Goal: Find specific page/section: Find specific page/section

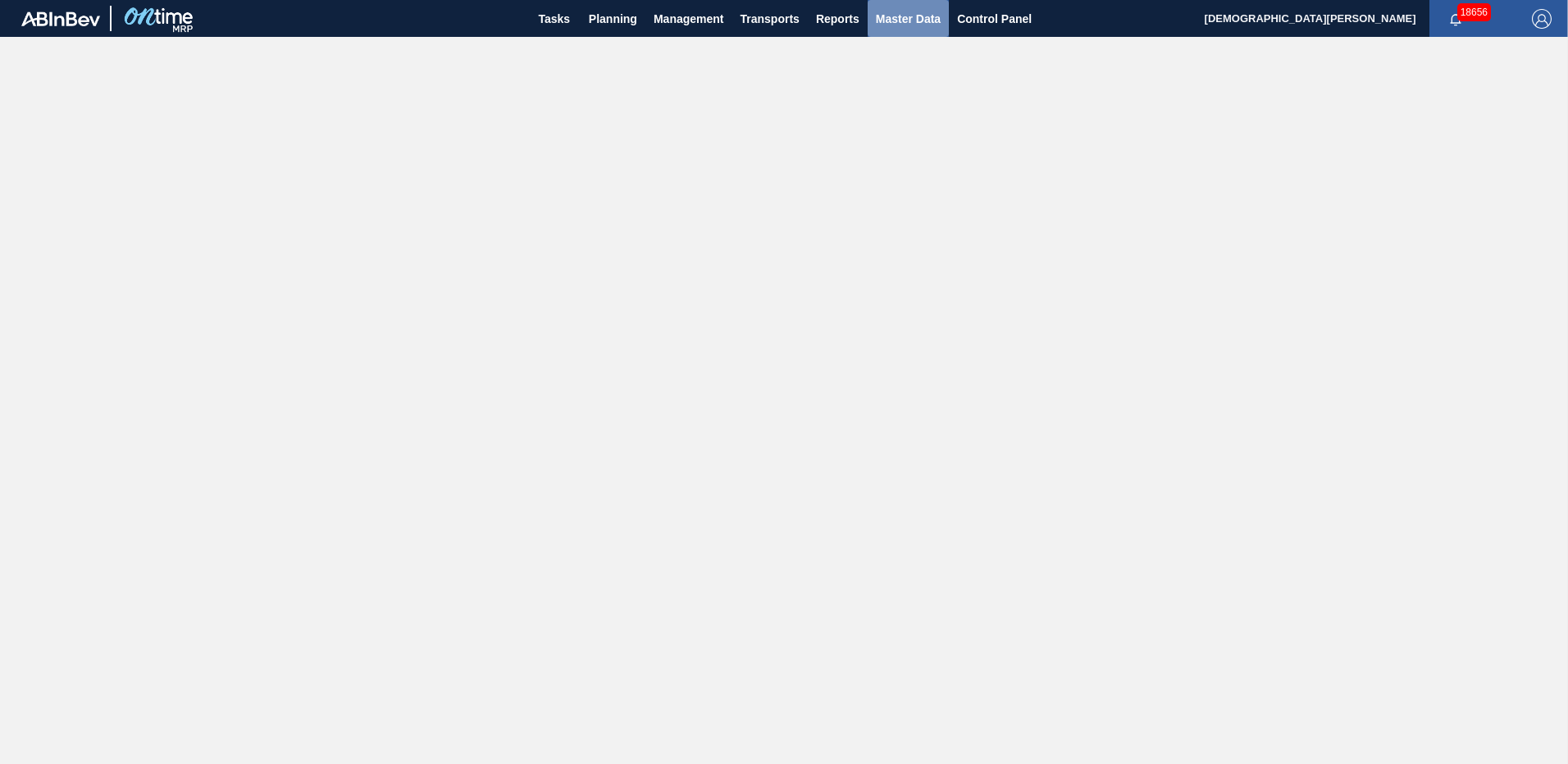
click at [896, 24] on span "Master Data" at bounding box center [908, 19] width 65 height 19
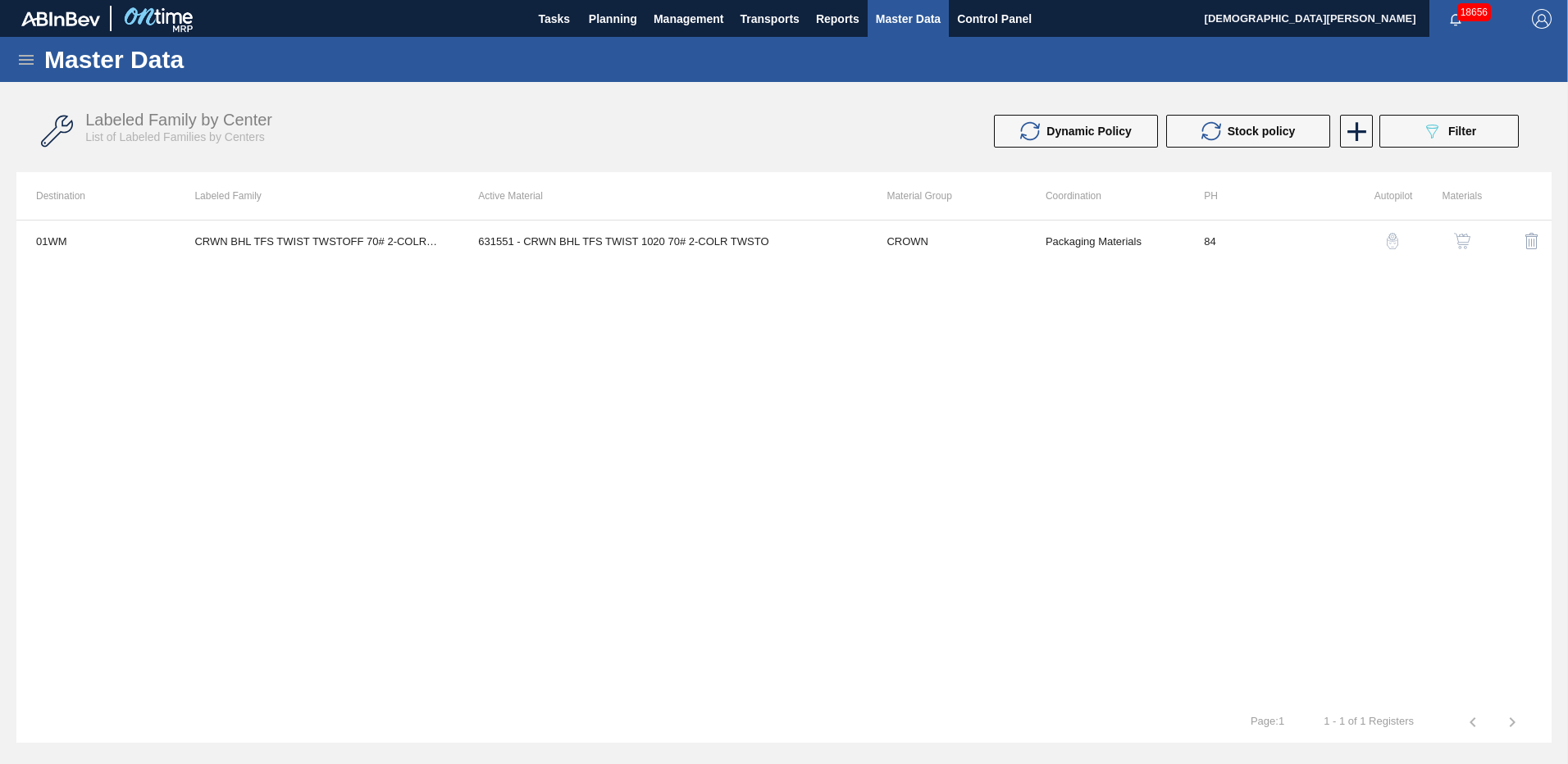
click at [25, 60] on icon at bounding box center [27, 59] width 20 height 19
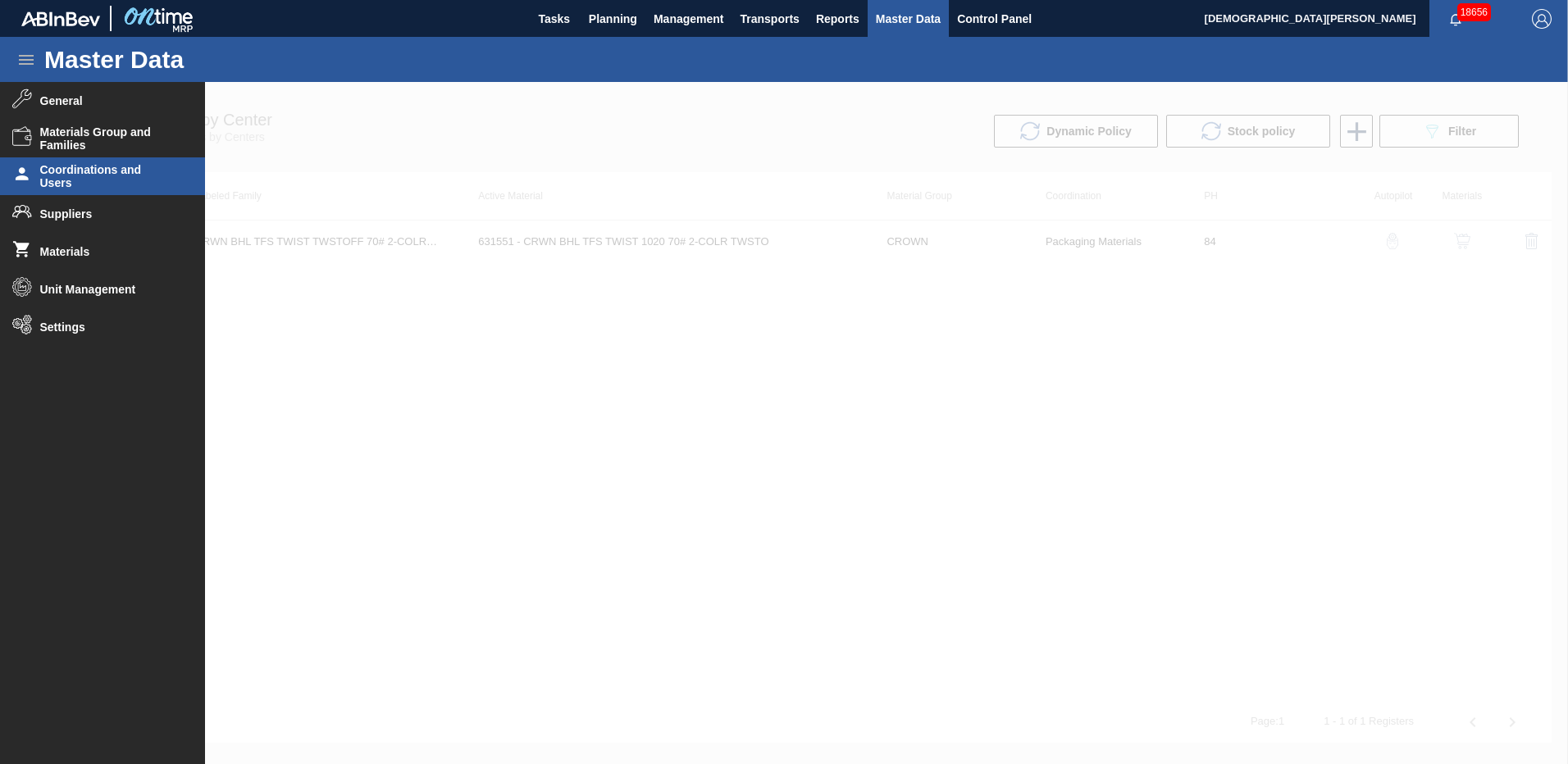
click at [85, 175] on span "Coordinations and Users" at bounding box center [107, 176] width 136 height 27
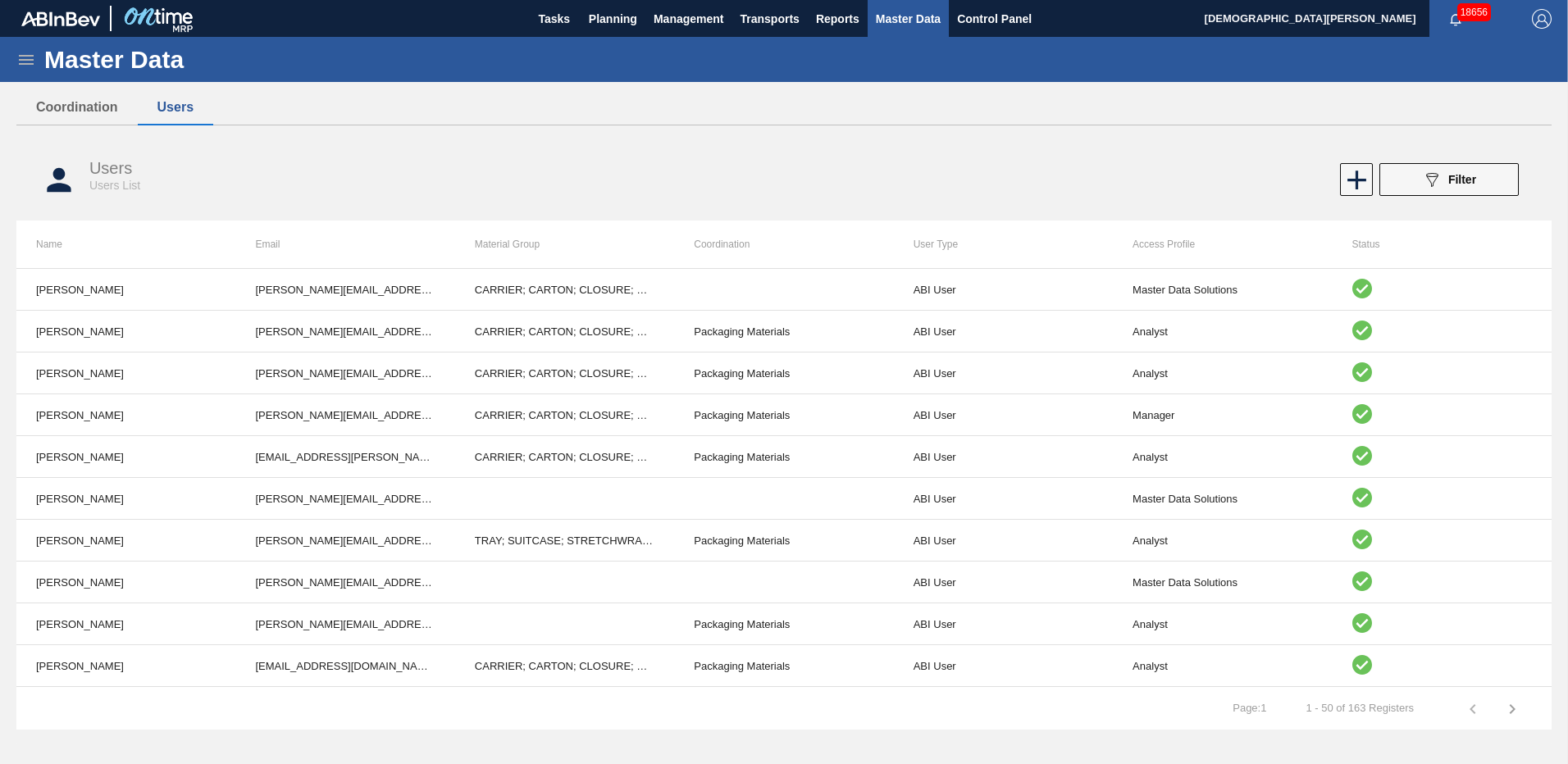
click at [1470, 177] on span "Filter" at bounding box center [1462, 179] width 27 height 13
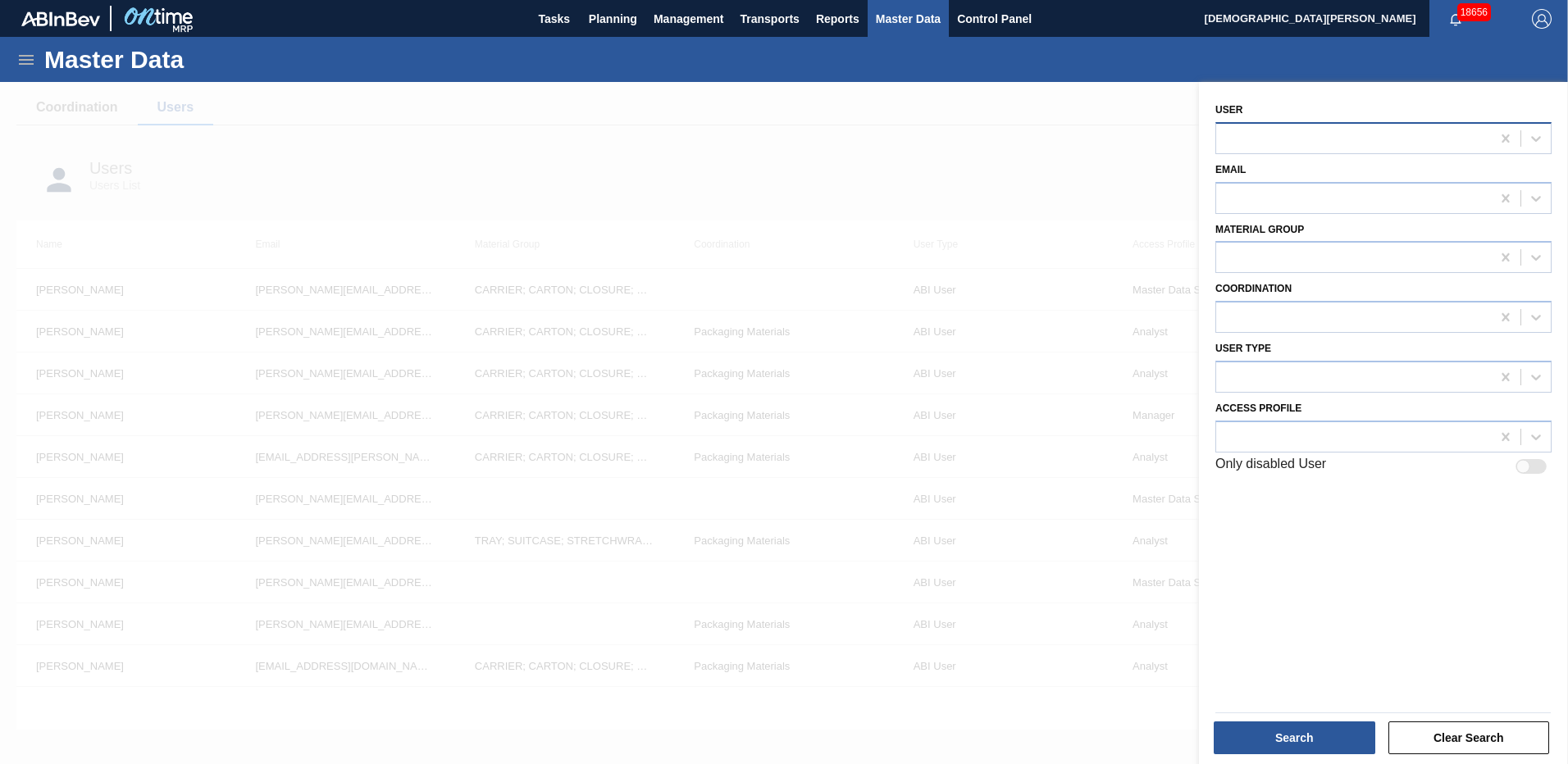
click at [1268, 148] on div at bounding box center [1353, 137] width 275 height 24
type input "ail"
type input "[PERSON_NAME]"
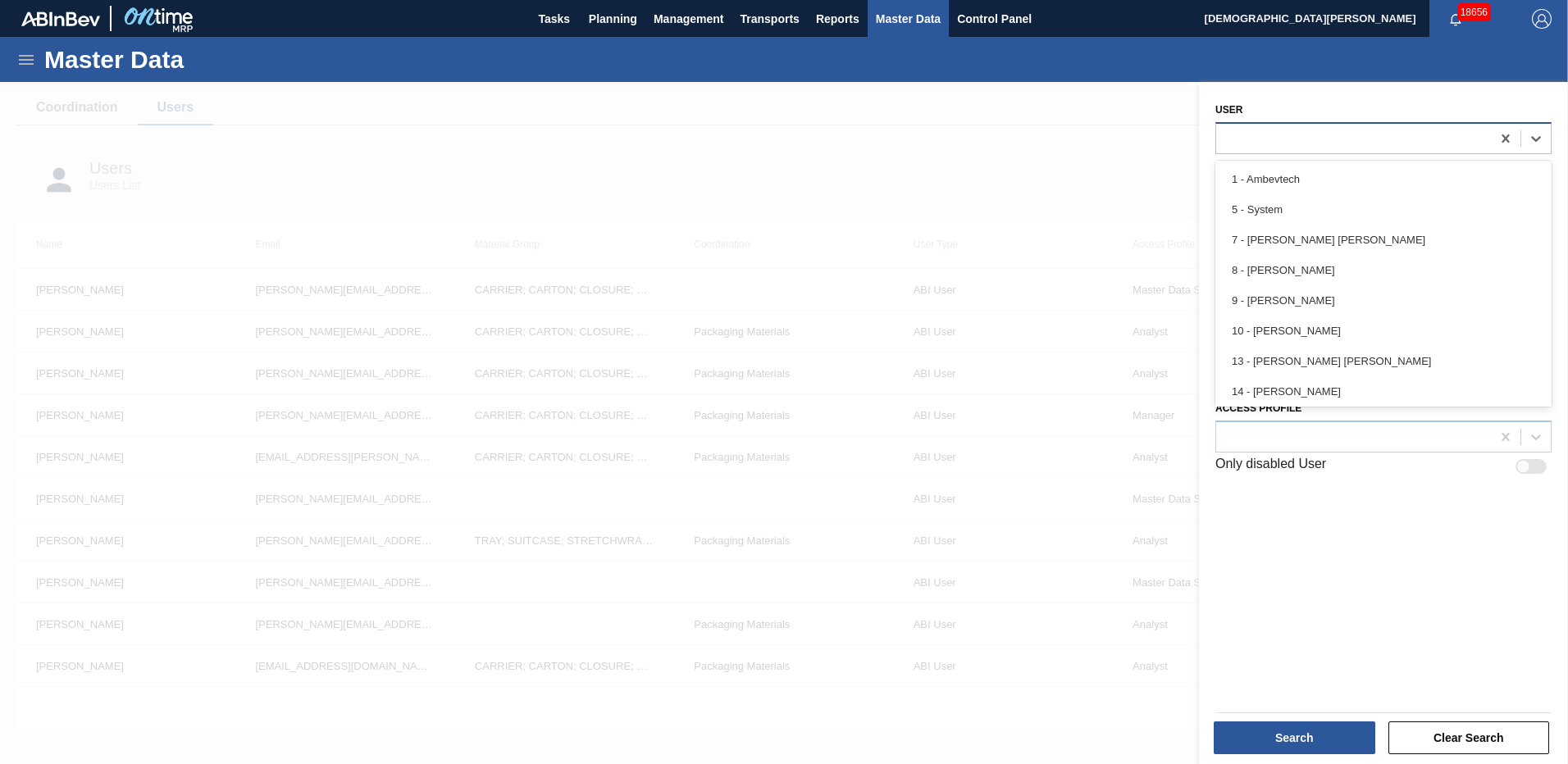
click at [1258, 137] on div at bounding box center [1353, 137] width 275 height 24
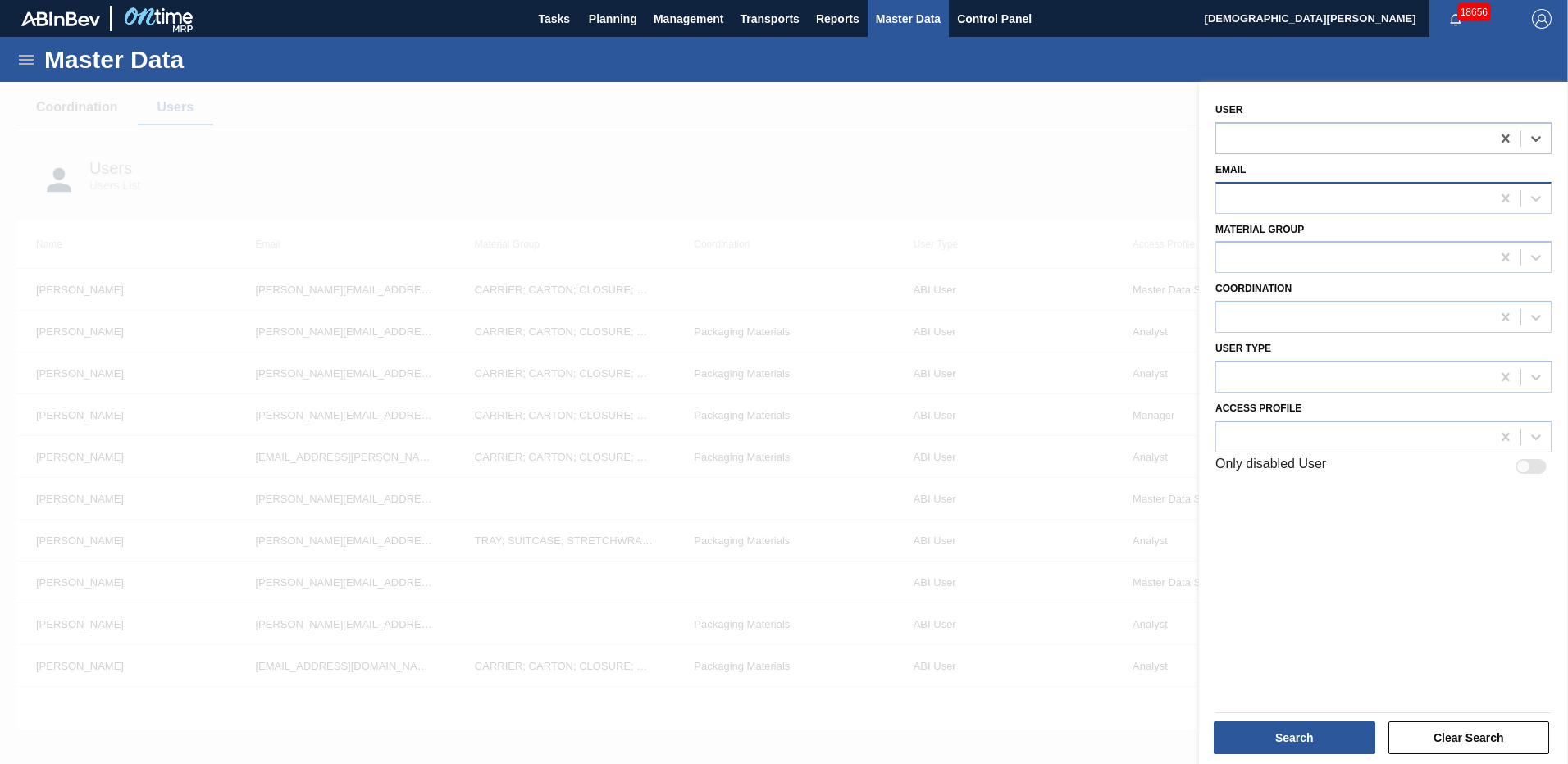
click at [1258, 207] on div at bounding box center [1353, 198] width 275 height 24
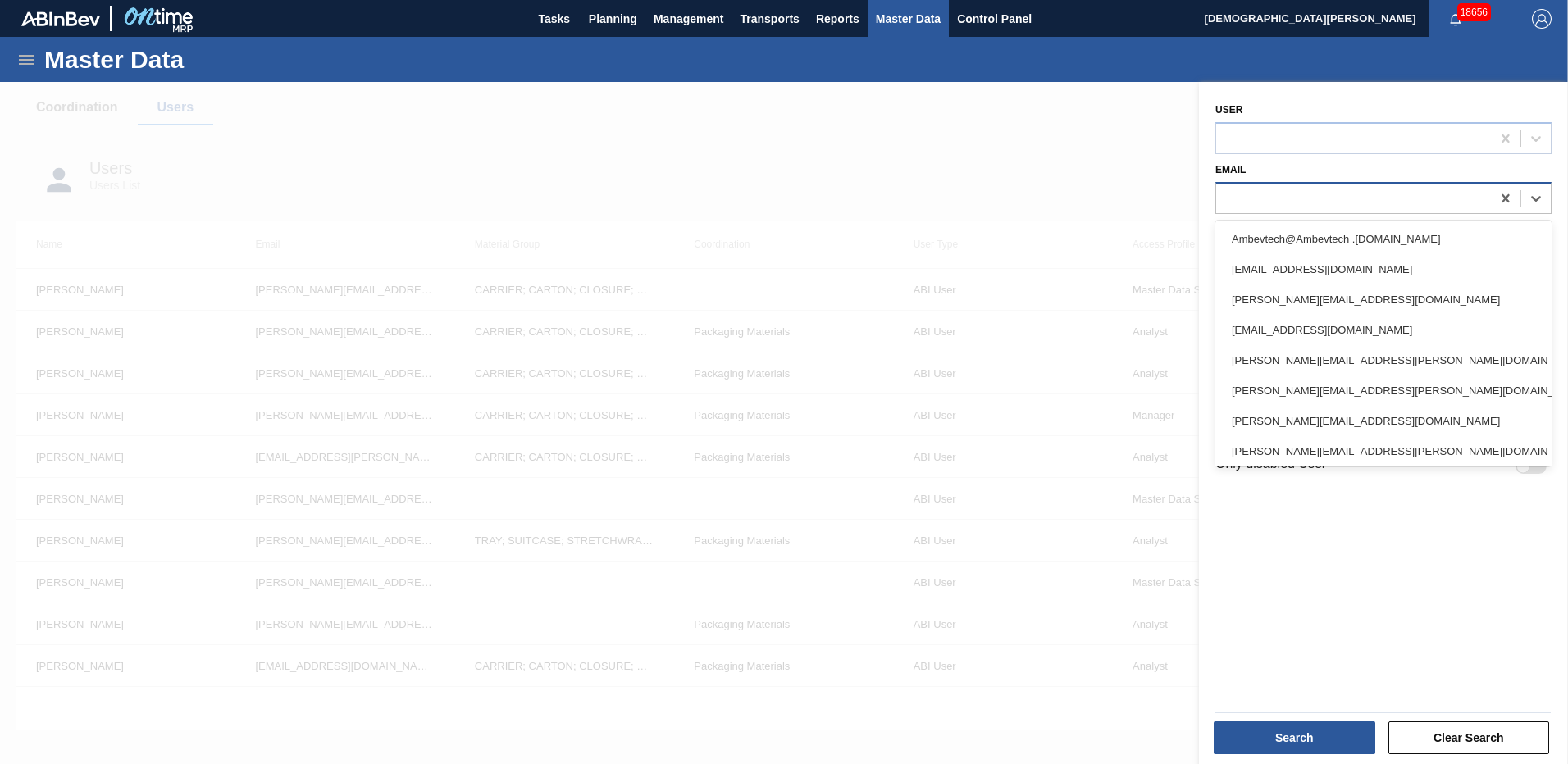
paste input "[PERSON_NAME][EMAIL_ADDRESS][DOMAIN_NAME]"
type input "[PERSON_NAME][EMAIL_ADDRESS][DOMAIN_NAME]"
